Goal: Navigation & Orientation: Find specific page/section

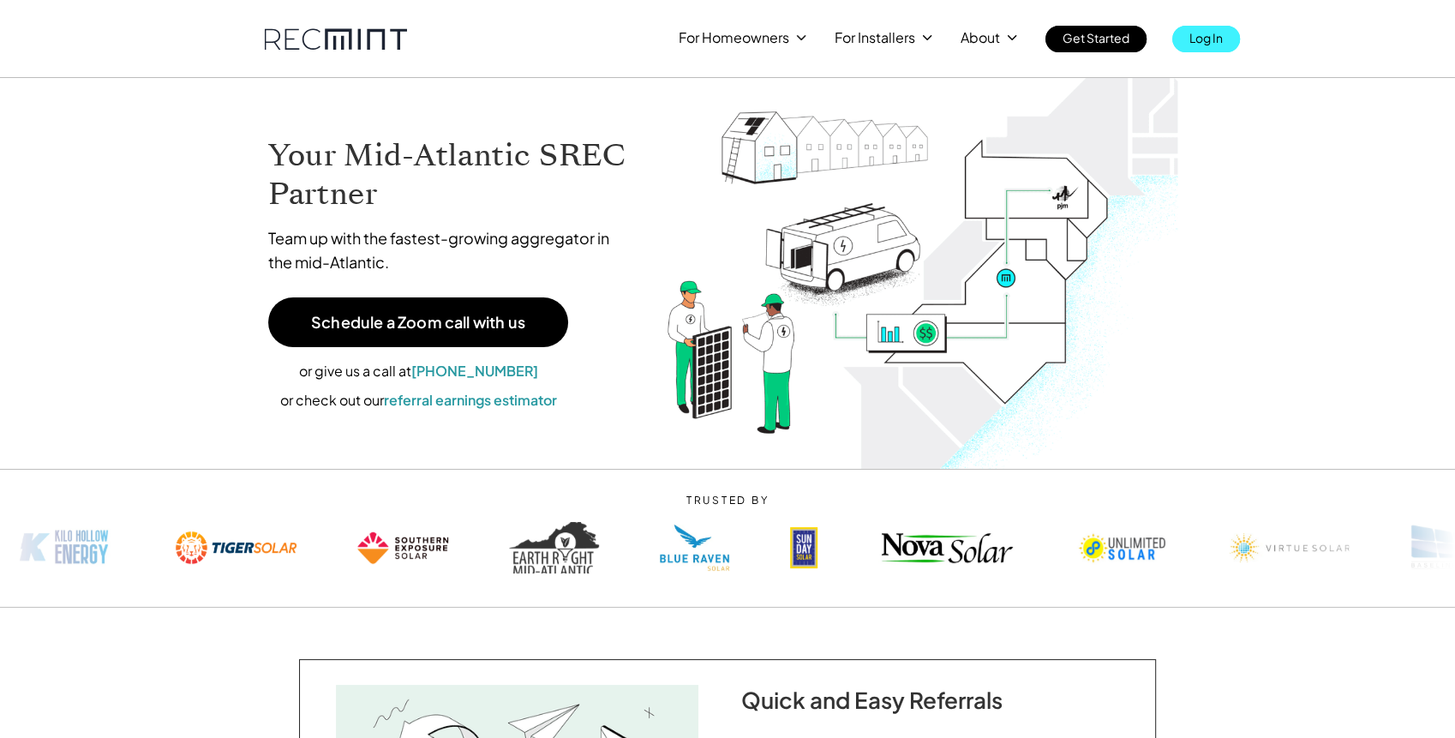
click at [1193, 43] on p "Log In" at bounding box center [1205, 38] width 33 height 24
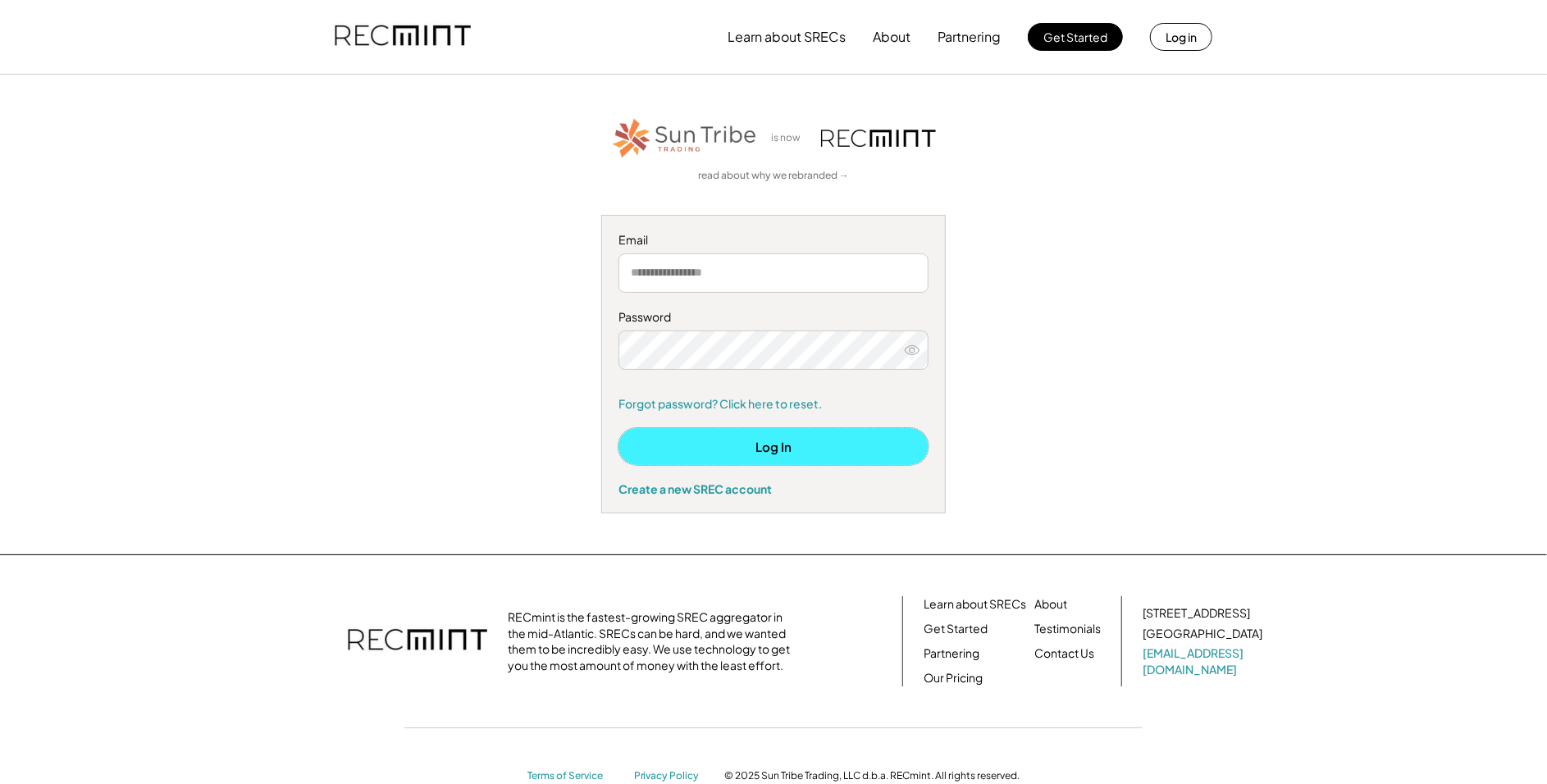
click at [776, 448] on button "Log In" at bounding box center [774, 446] width 310 height 37
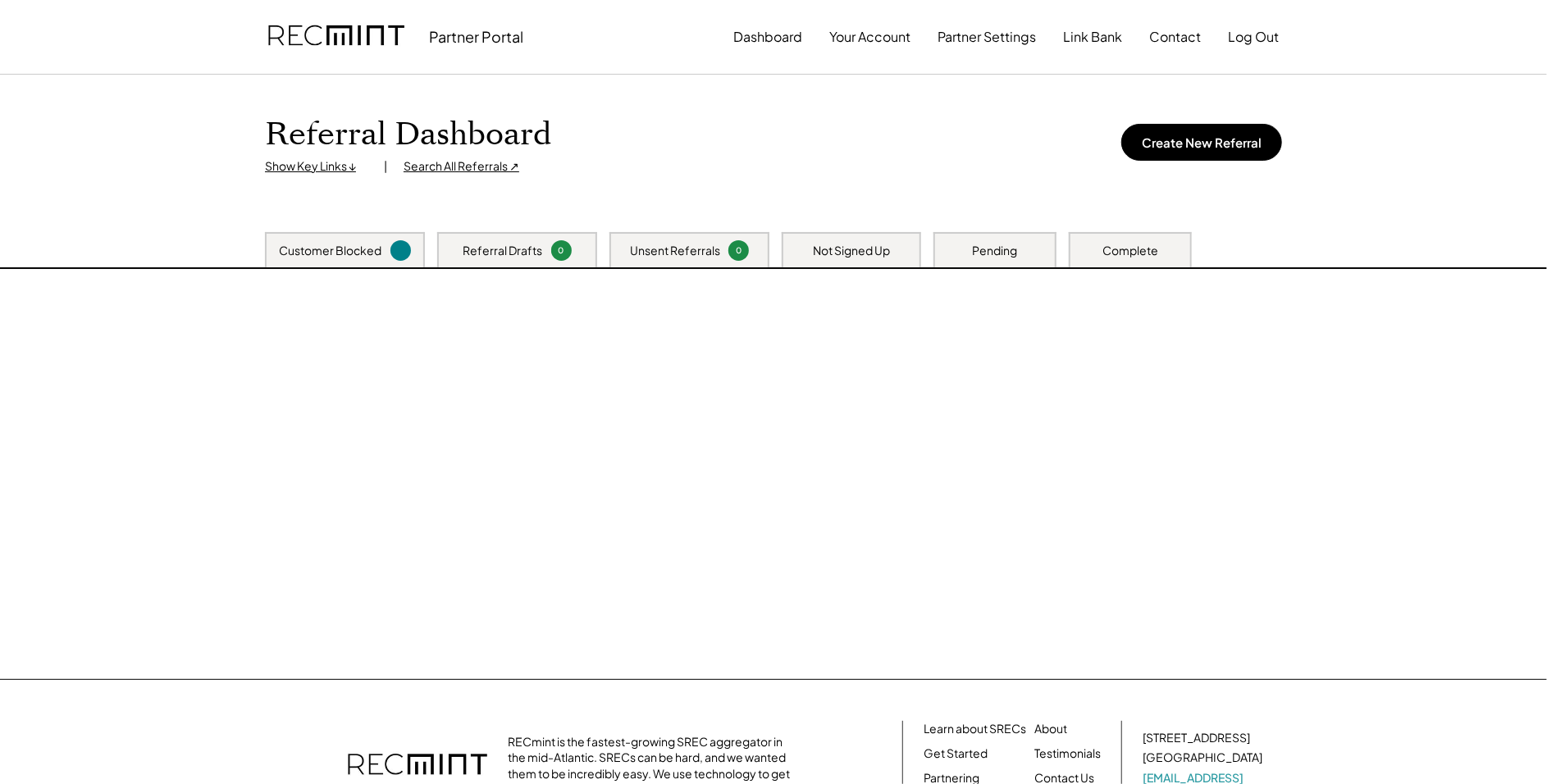
click at [736, 283] on div at bounding box center [774, 474] width 1050 height 410
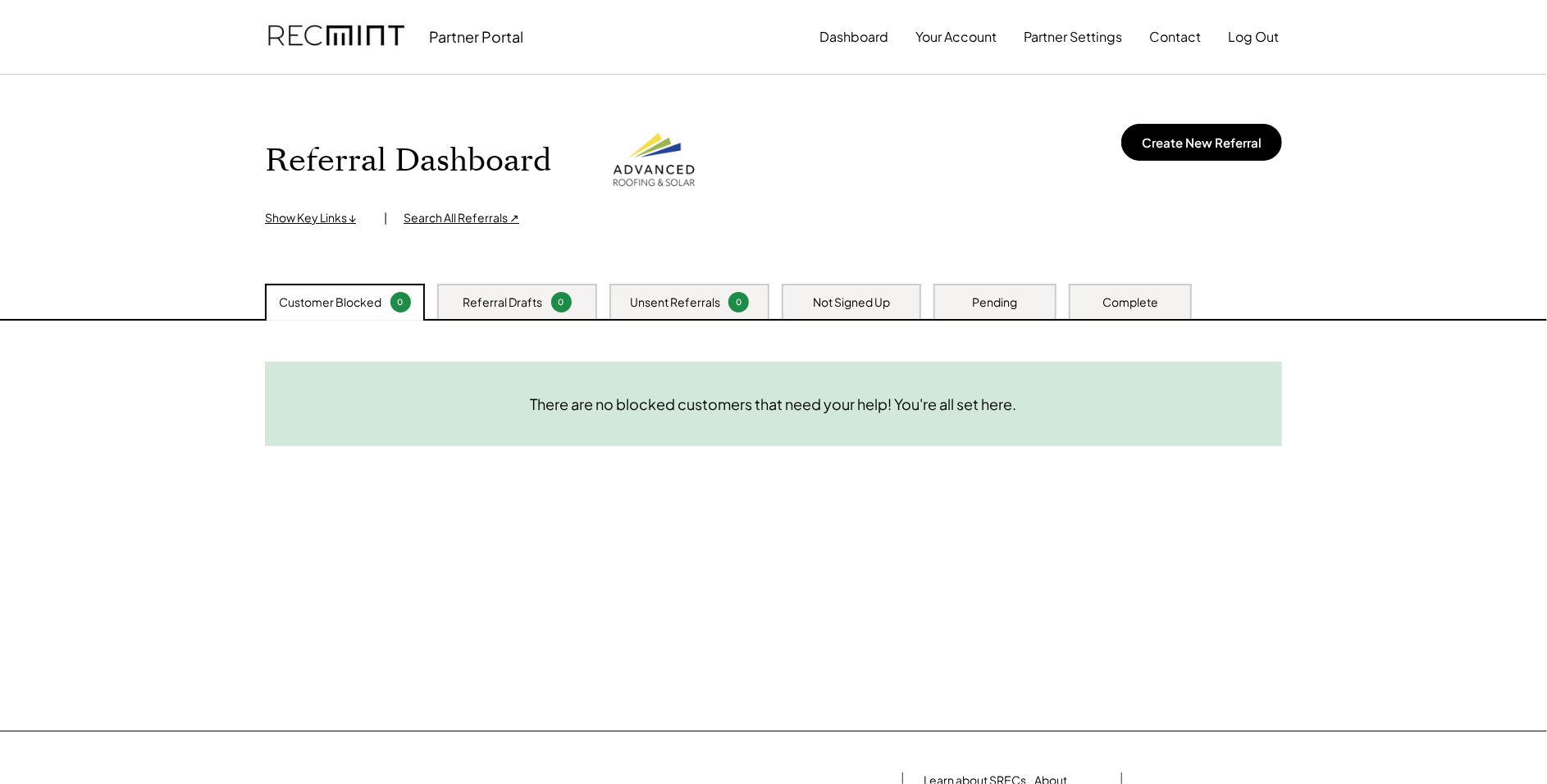
click at [885, 299] on div "Not Signed Up" at bounding box center [851, 302] width 78 height 16
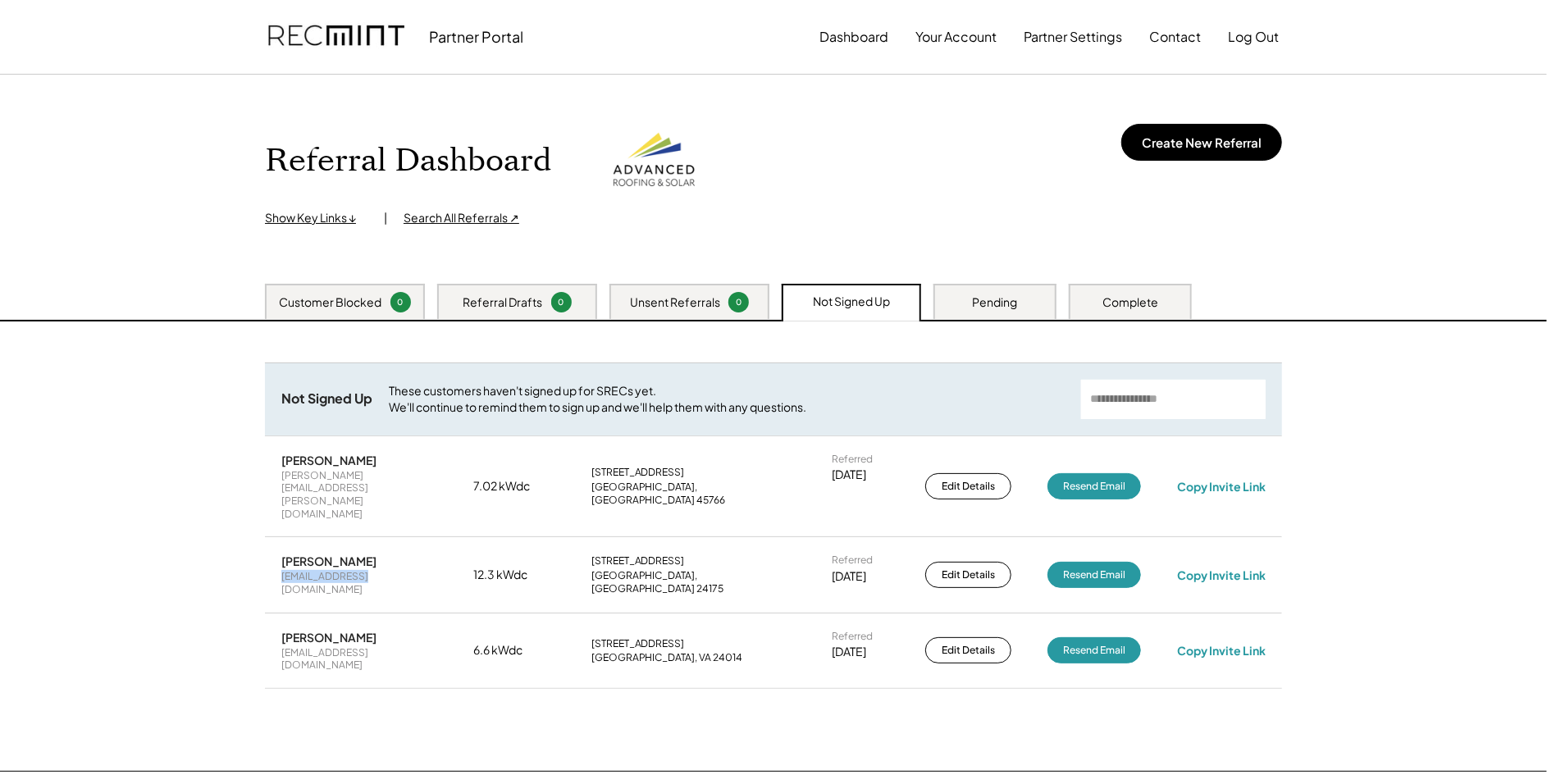
drag, startPoint x: 365, startPoint y: 536, endPoint x: 280, endPoint y: 543, distance: 85.3
click at [280, 543] on div "Bill Potter billp@lumos.net 12.3 kWdc 2813 Catawba Rd Troutville, VA 24175 Refe…" at bounding box center [774, 574] width 1017 height 75
copy div "billp@lumos.net"
